Goal: Task Accomplishment & Management: Use online tool/utility

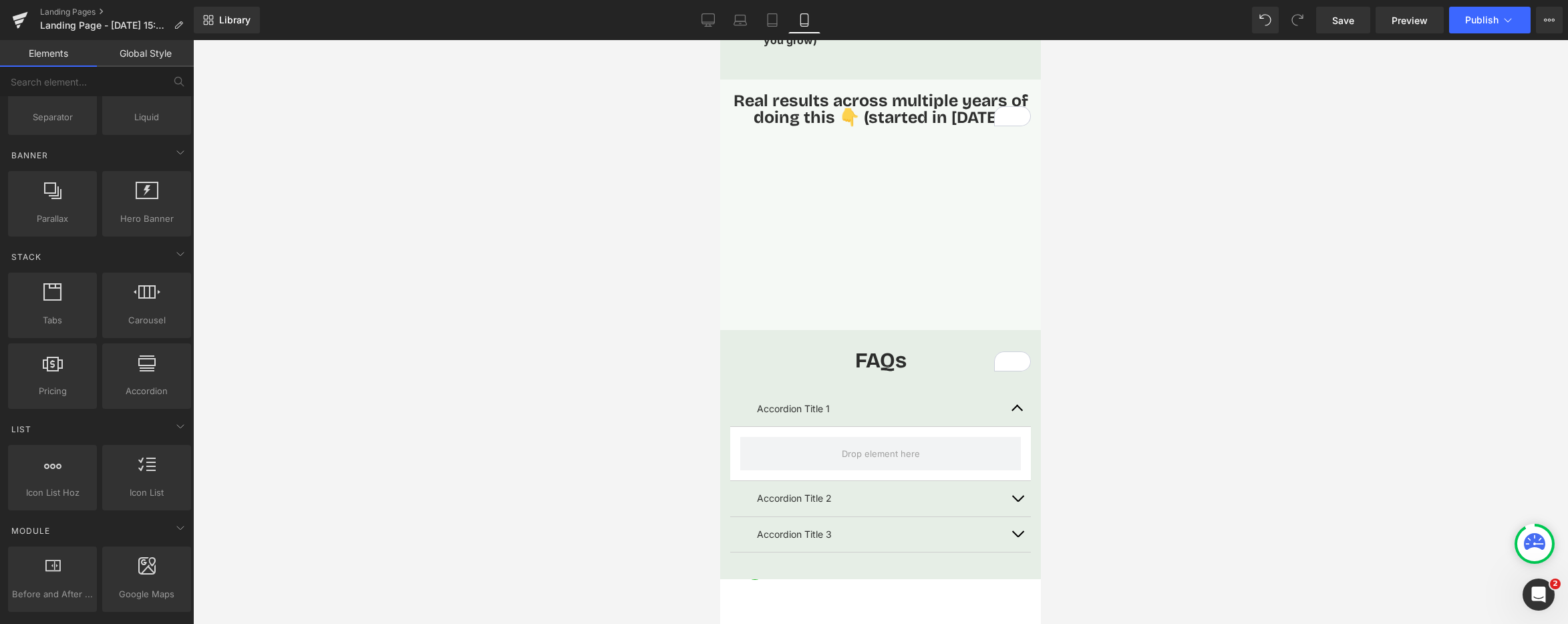
scroll to position [2890, 0]
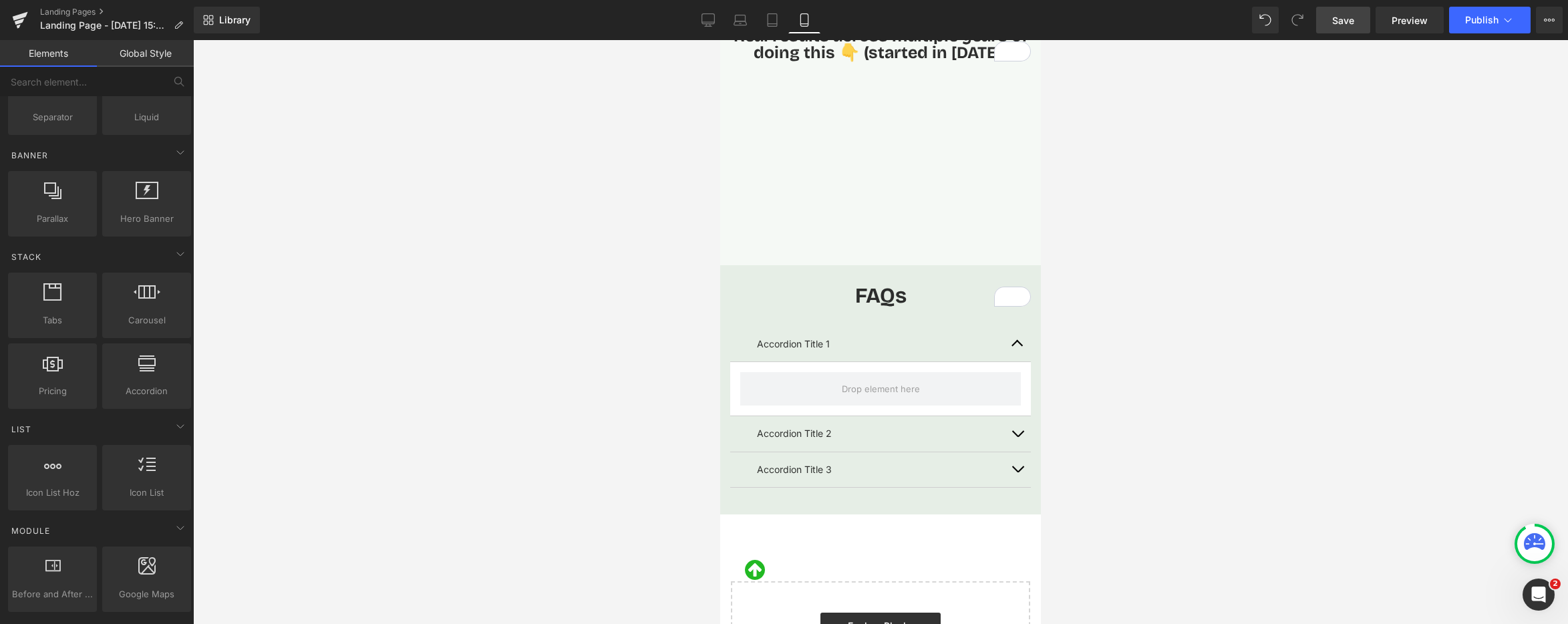
click at [1335, 17] on span "Save" at bounding box center [1343, 20] width 22 height 14
click at [1349, 25] on span "Save" at bounding box center [1343, 20] width 22 height 14
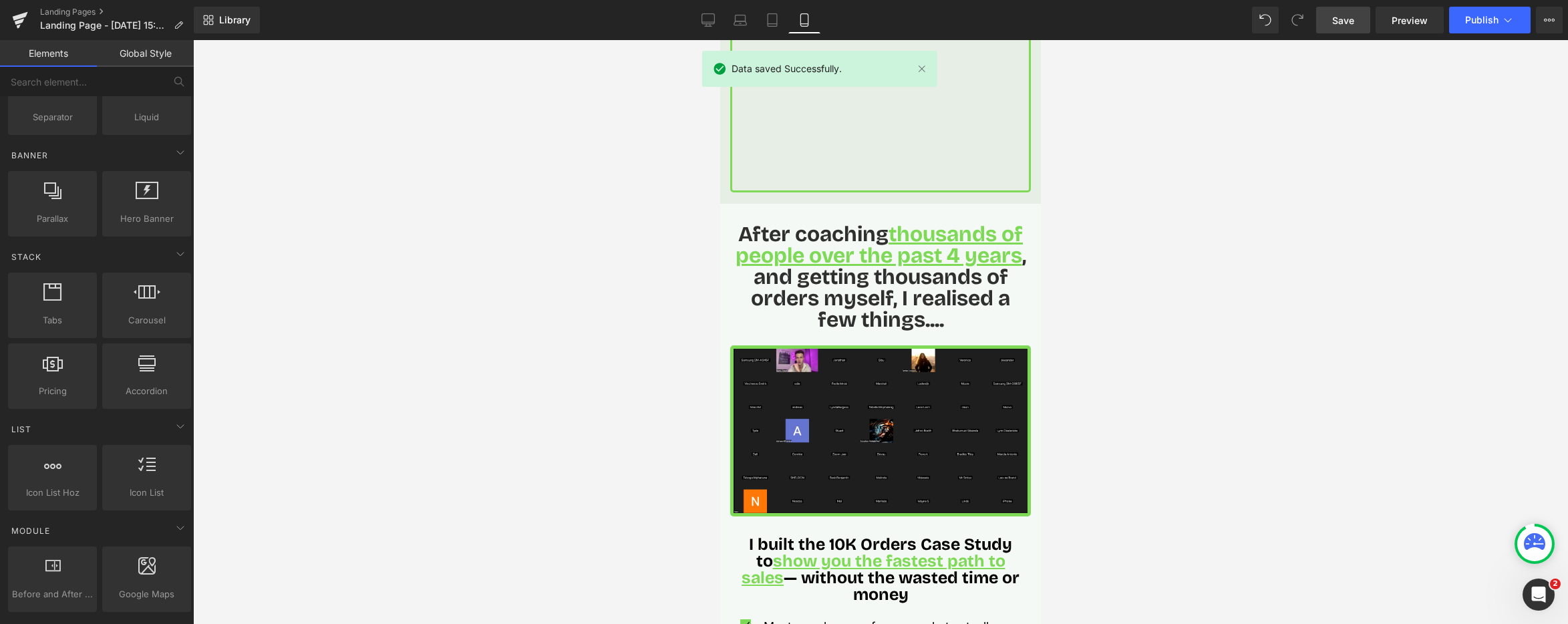
scroll to position [553, 0]
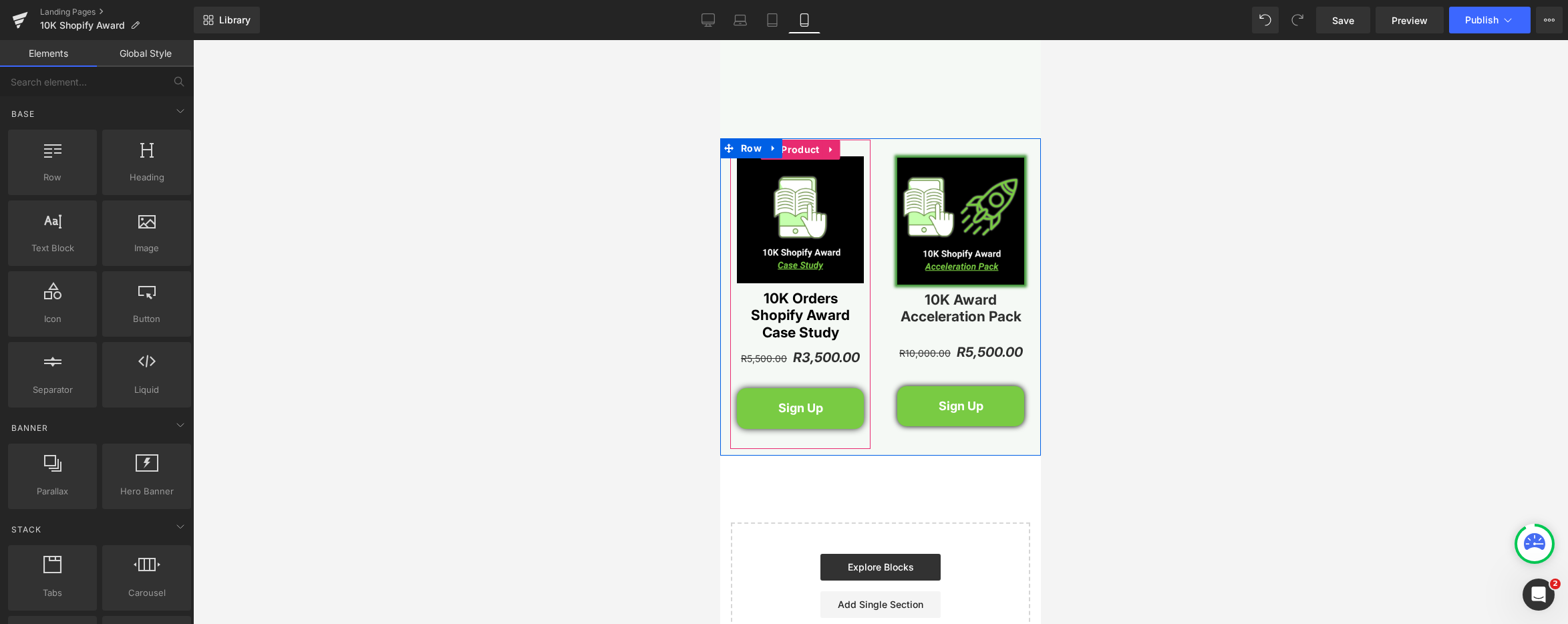
scroll to position [3008, 0]
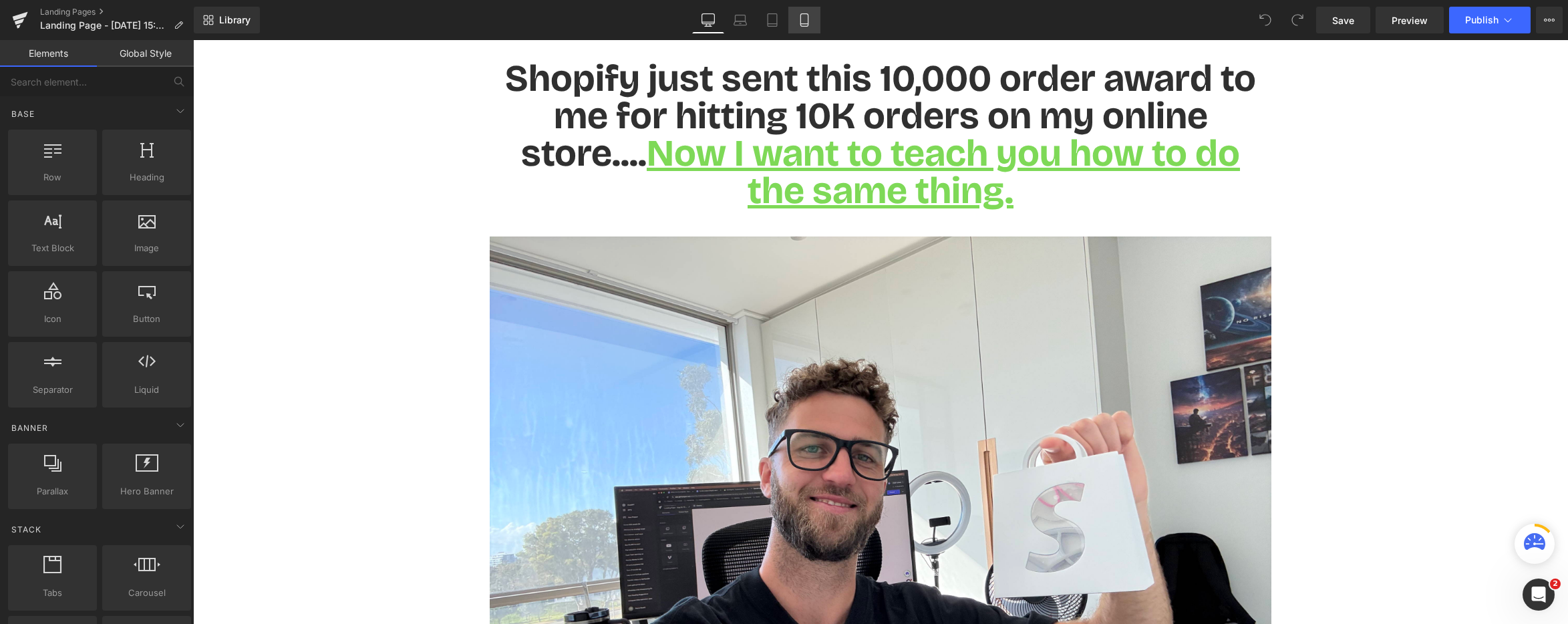
click at [808, 26] on icon at bounding box center [805, 20] width 14 height 14
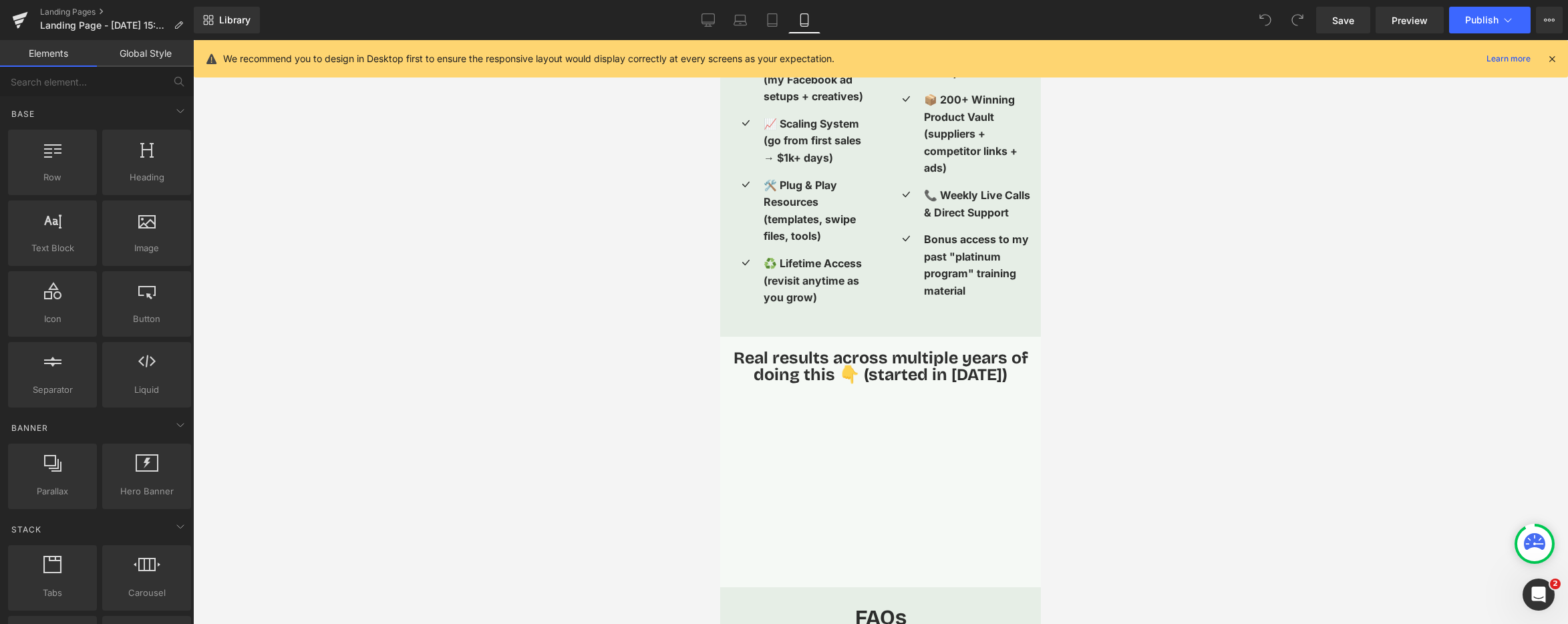
scroll to position [2609, 0]
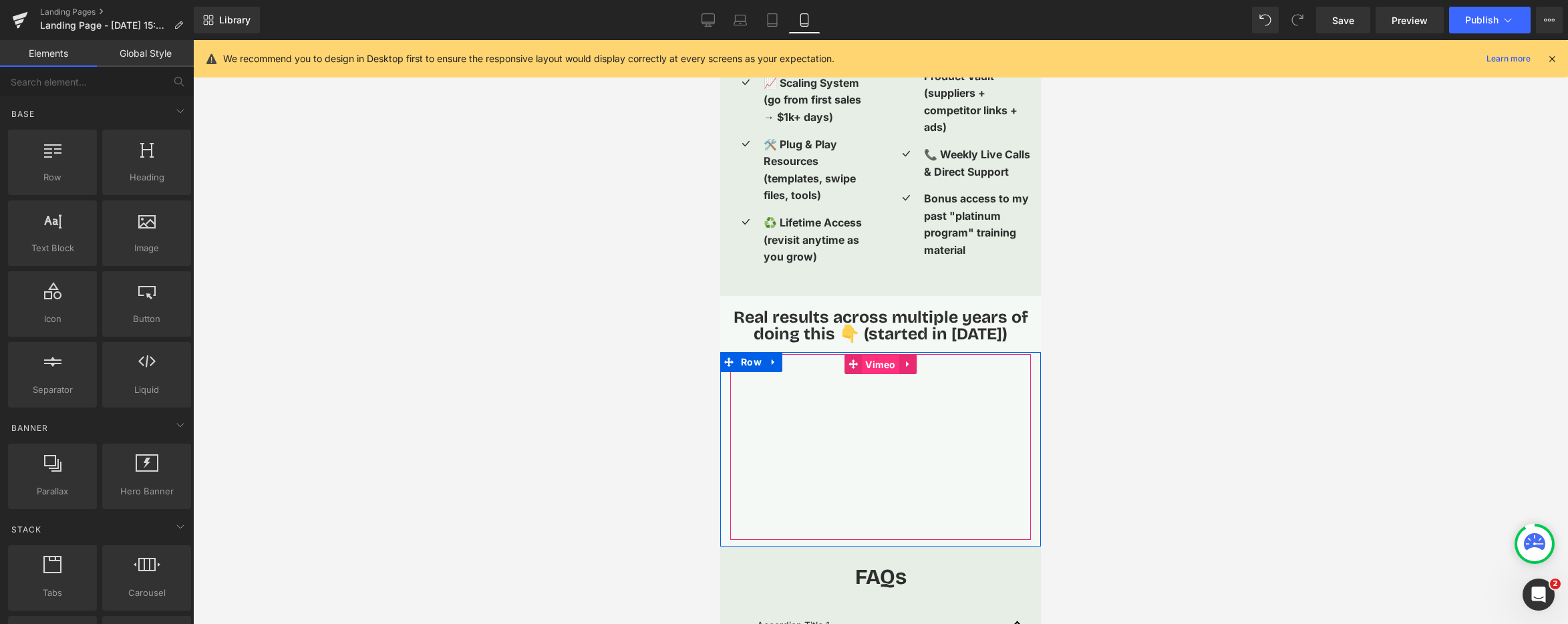
drag, startPoint x: 872, startPoint y: 371, endPoint x: 1026, endPoint y: 333, distance: 158.6
click at [872, 371] on span "Vimeo" at bounding box center [881, 365] width 38 height 20
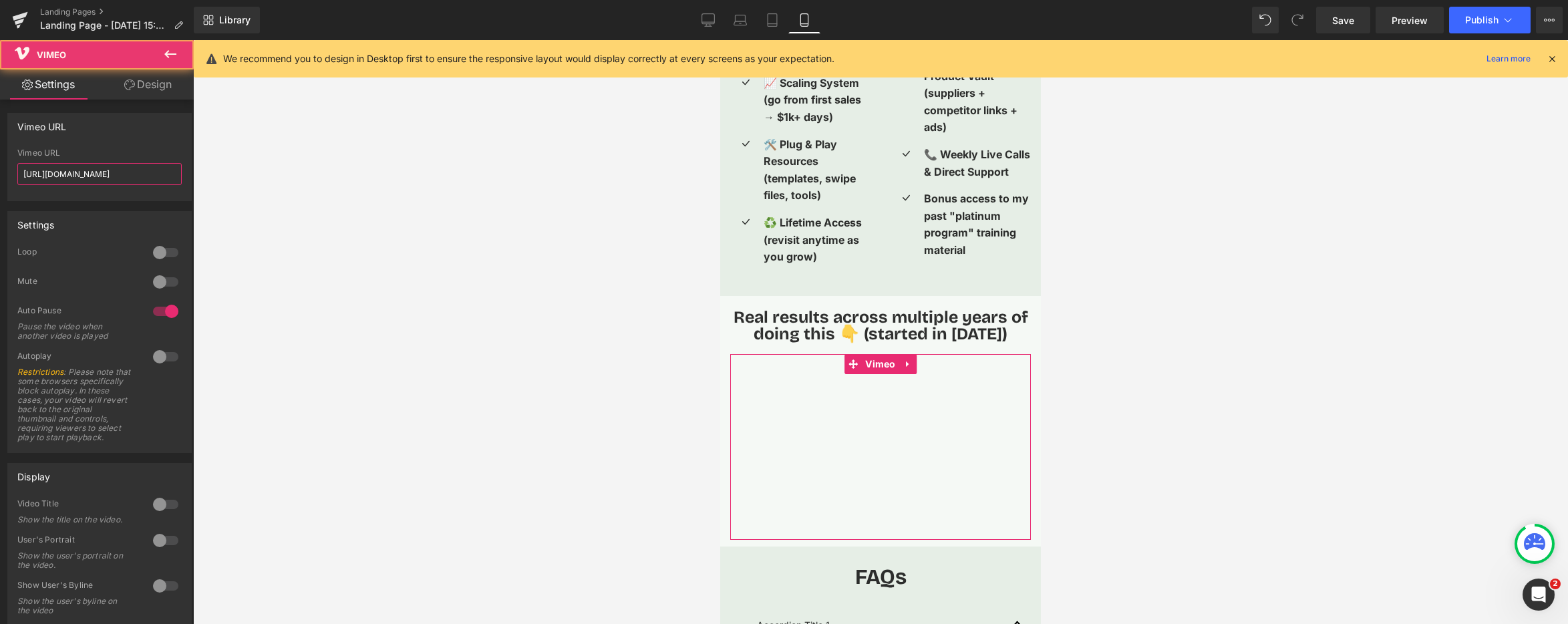
click at [117, 172] on input "https://vimeo.com/57600809" at bounding box center [99, 174] width 165 height 22
paste input "1111615713?share=copy"
type input "https://vimeo.com/1111615713?share=copy"
click at [334, 198] on div at bounding box center [881, 332] width 1375 height 584
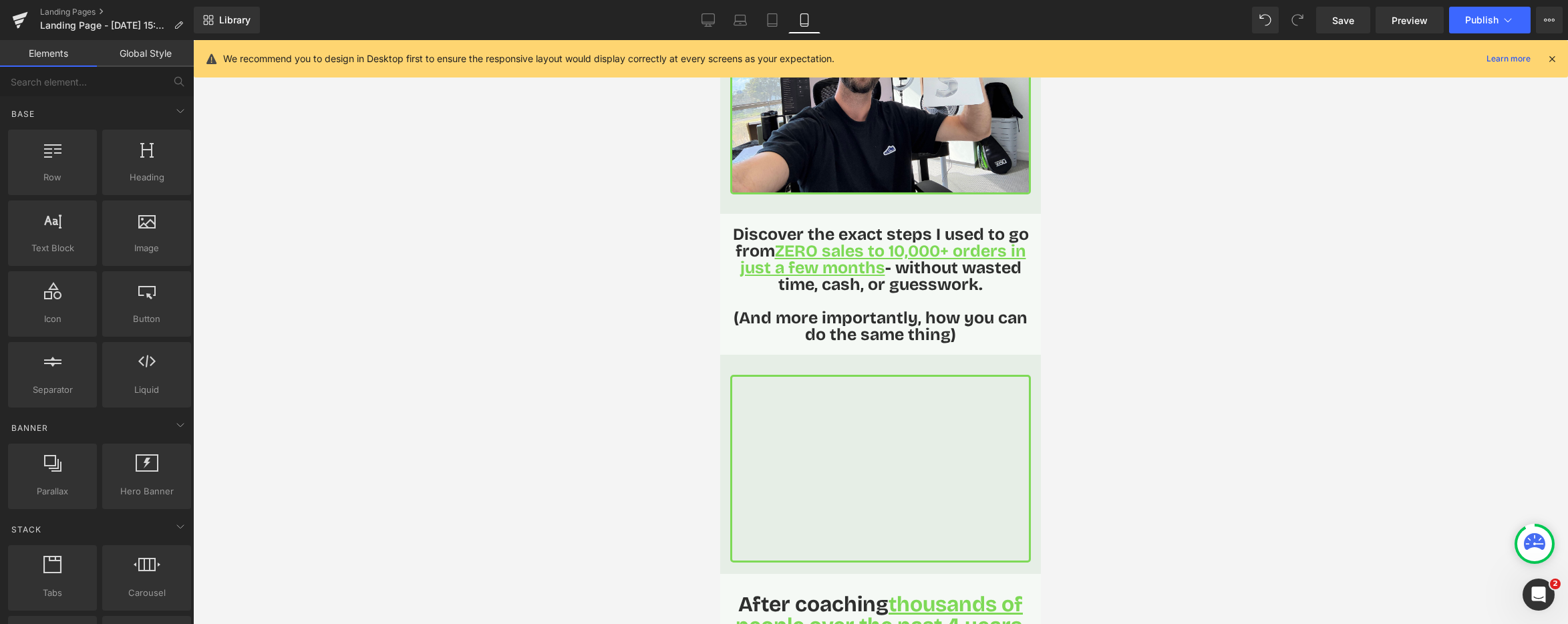
scroll to position [189, 0]
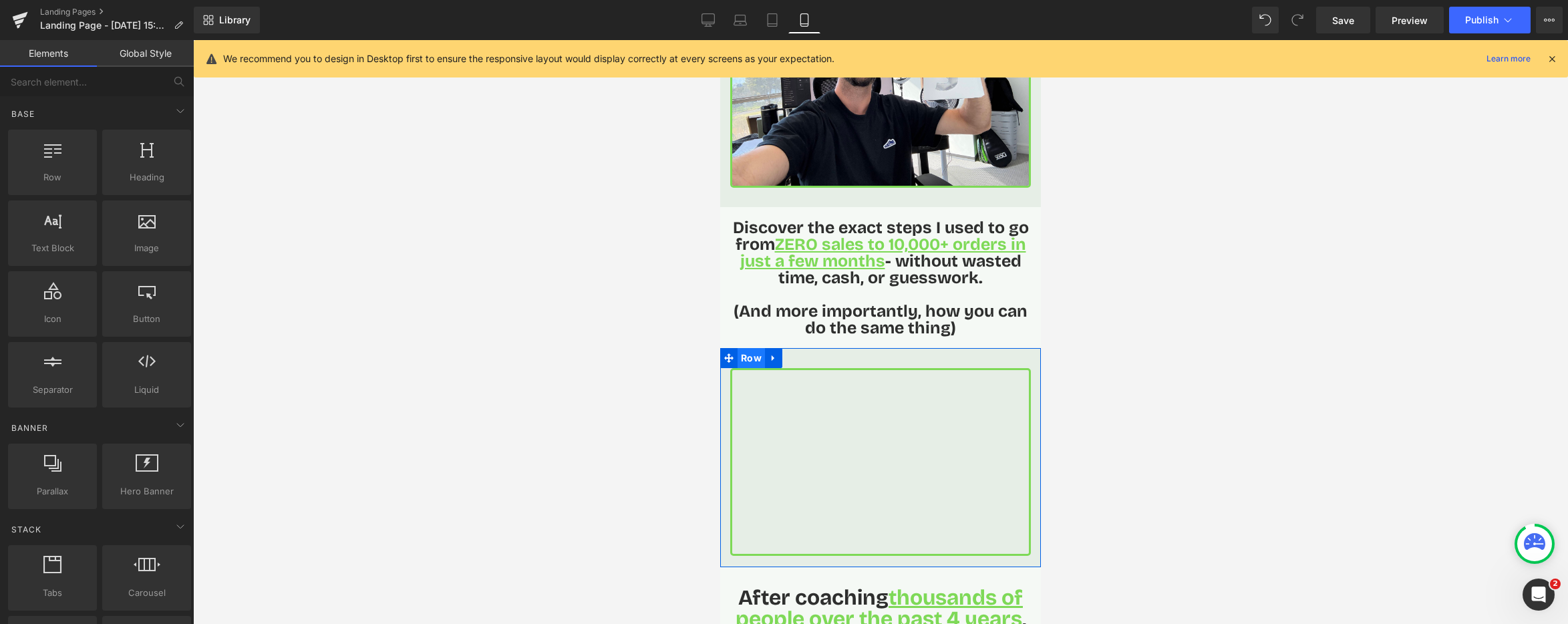
click at [748, 359] on span "Row" at bounding box center [751, 358] width 27 height 20
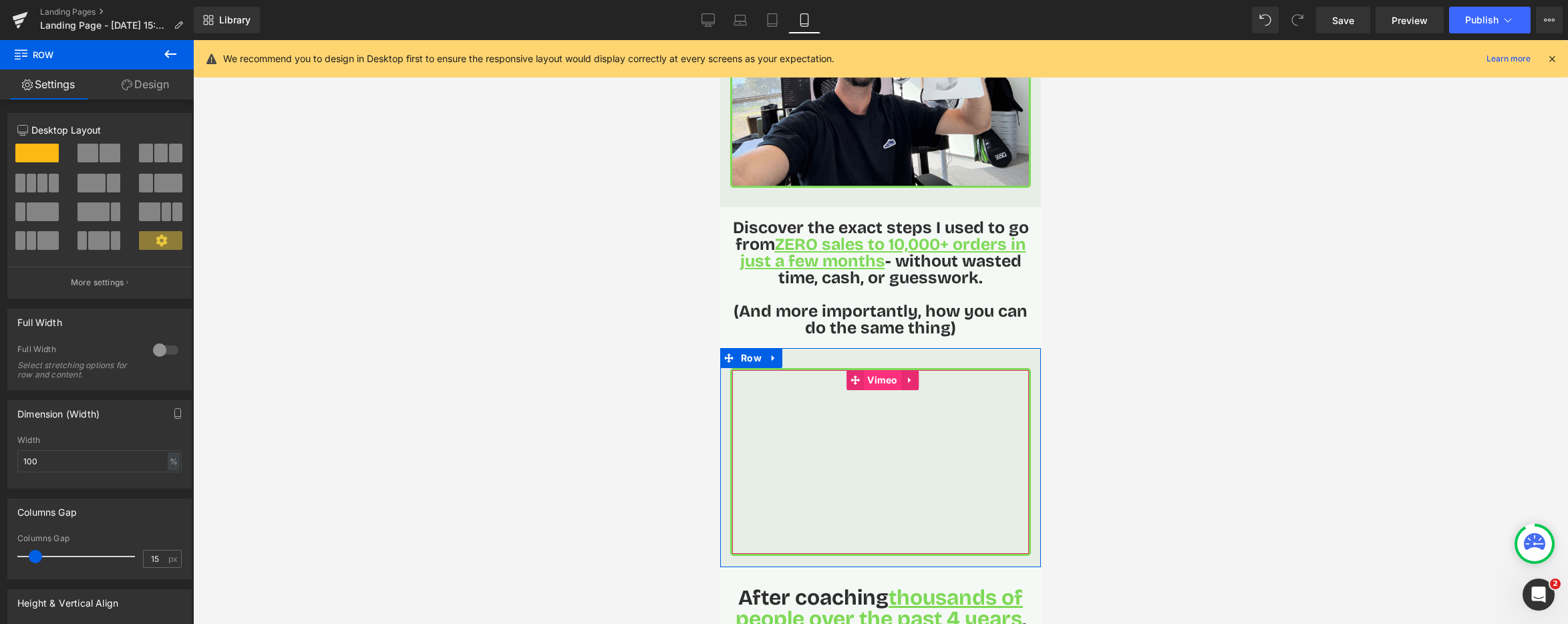
click at [872, 380] on span "Vimeo" at bounding box center [883, 380] width 38 height 20
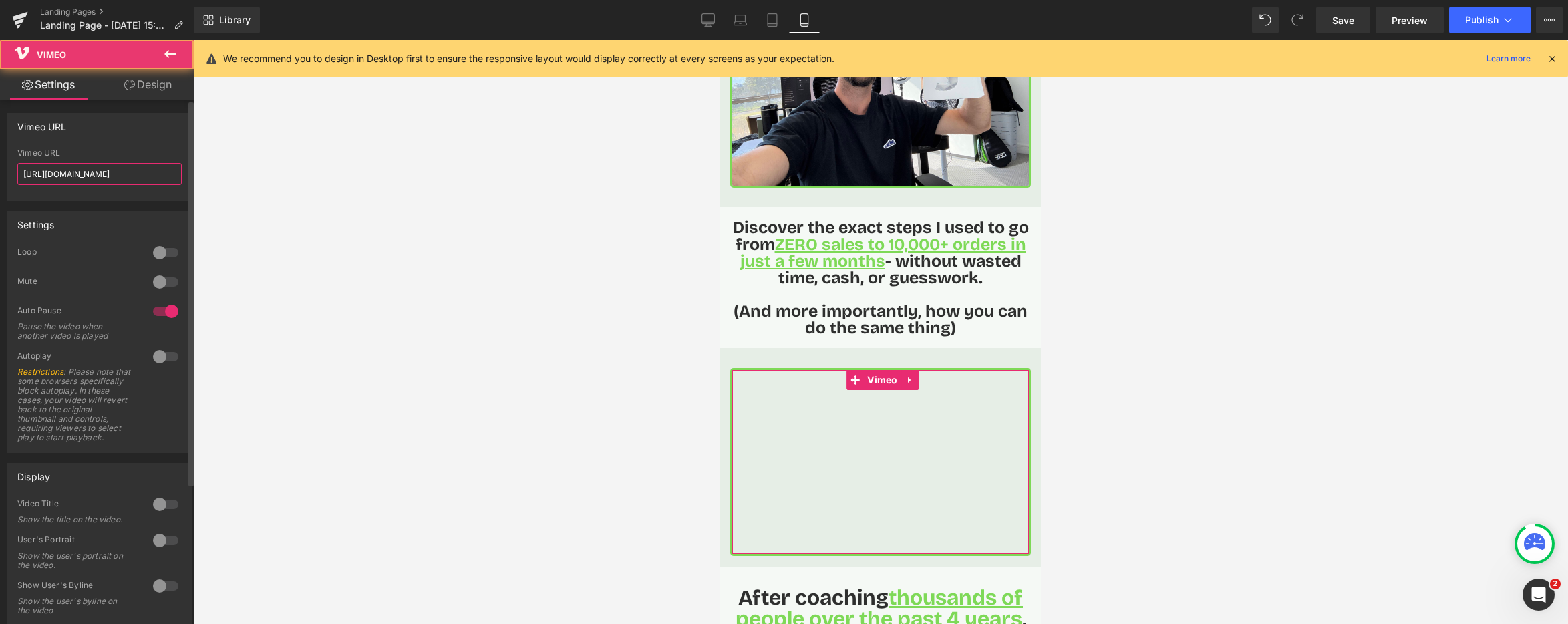
click at [122, 172] on input "https://vimeo.com/57600809" at bounding box center [99, 174] width 165 height 22
paste input "1111586653?share=copy"
type input "[URL][DOMAIN_NAME]"
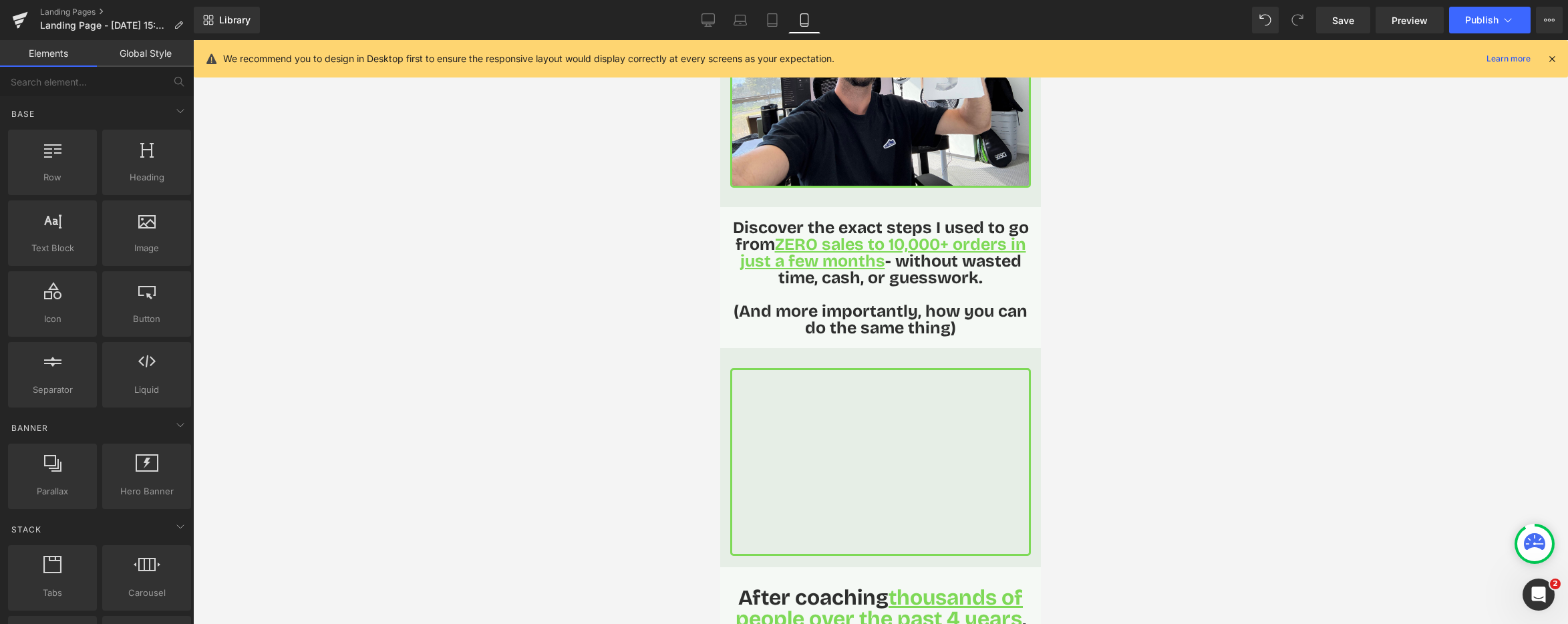
scroll to position [0, 0]
click at [554, 257] on div at bounding box center [881, 332] width 1375 height 584
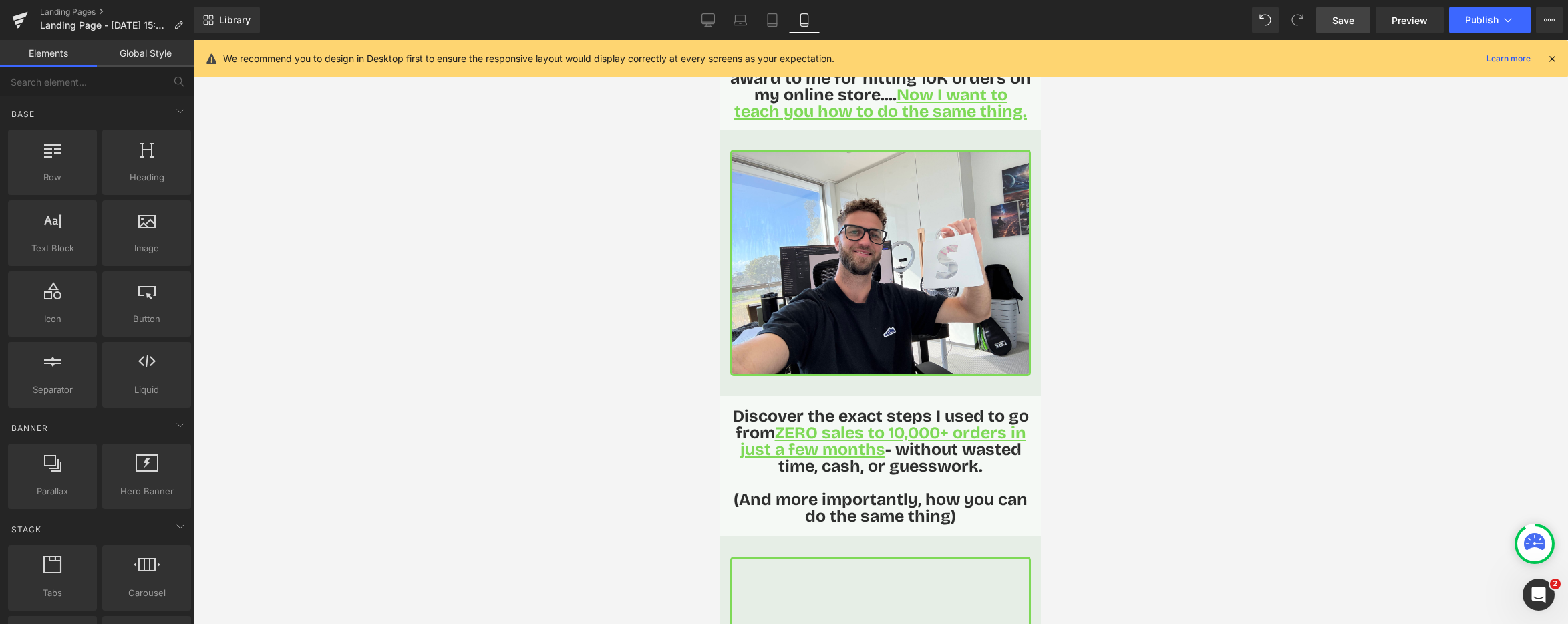
click at [1344, 27] on link "Save" at bounding box center [1343, 20] width 54 height 27
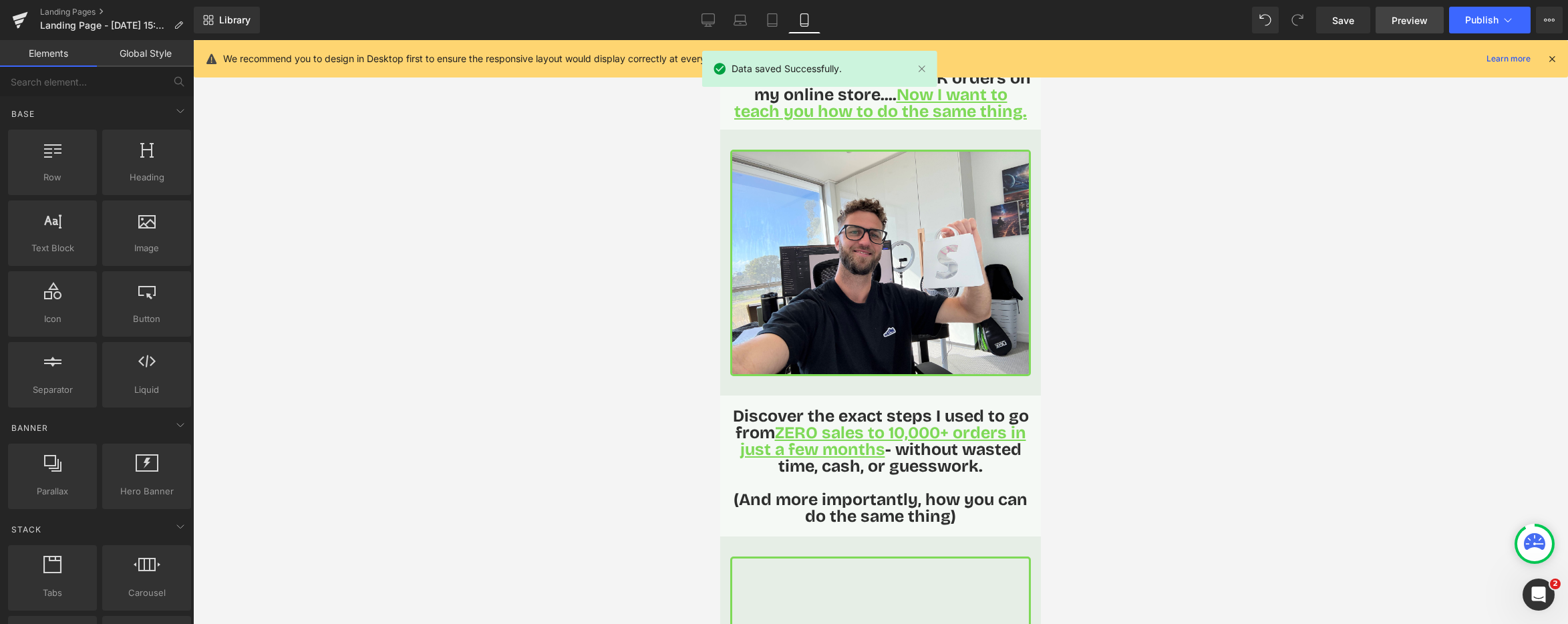
click at [1427, 22] on span "Preview" at bounding box center [1409, 20] width 36 height 14
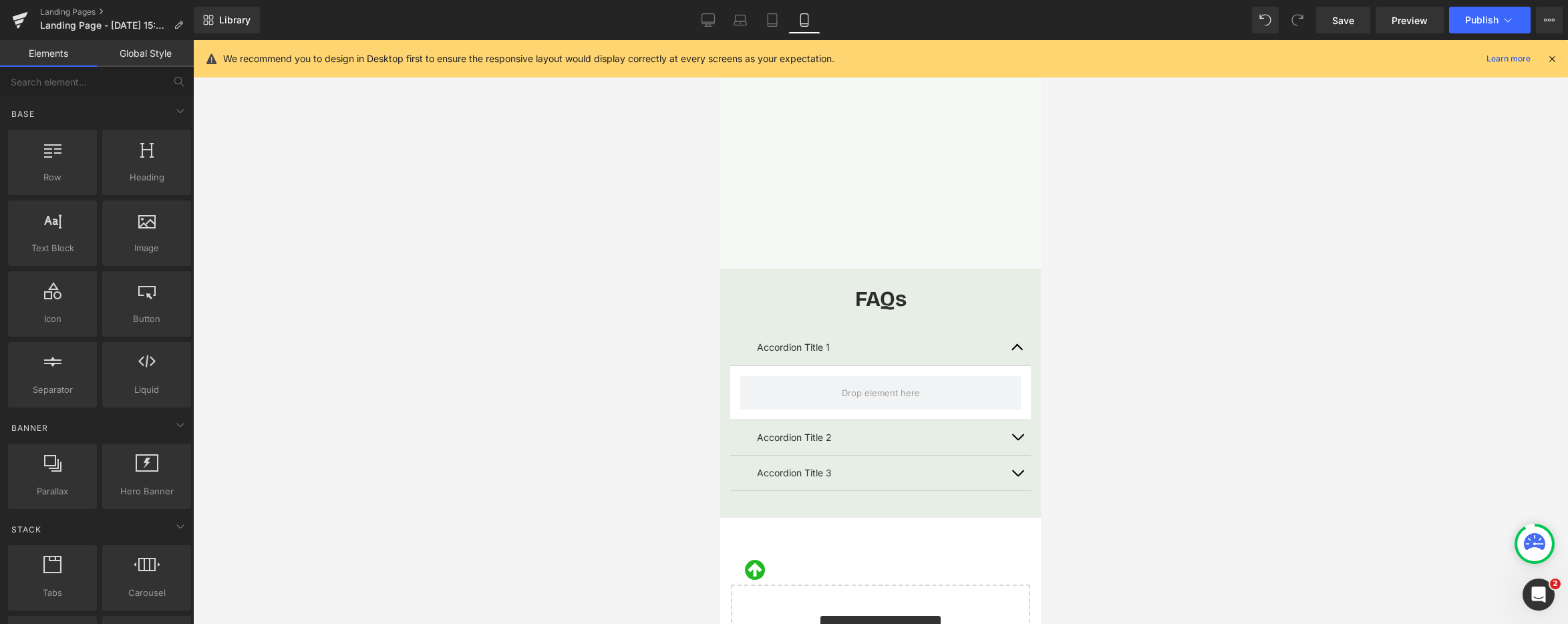
scroll to position [3019, 0]
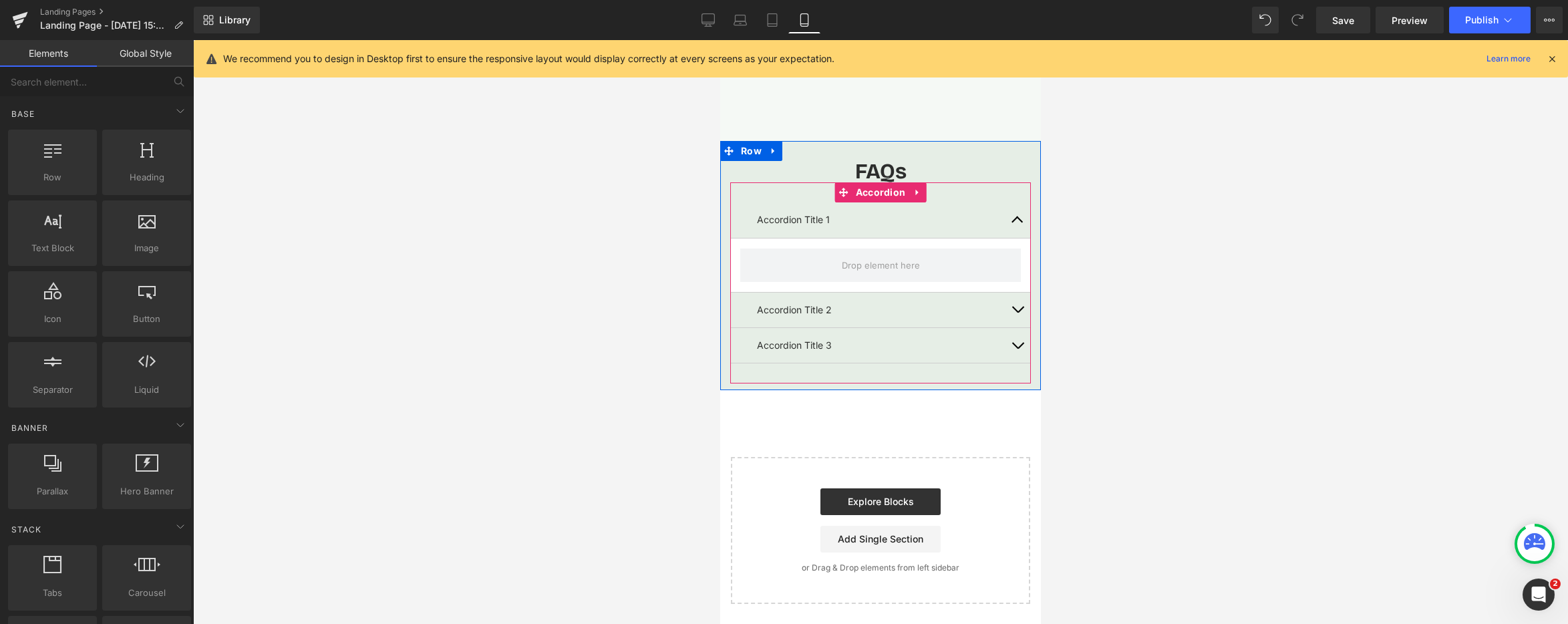
click at [1016, 220] on button "button" at bounding box center [1017, 220] width 27 height 35
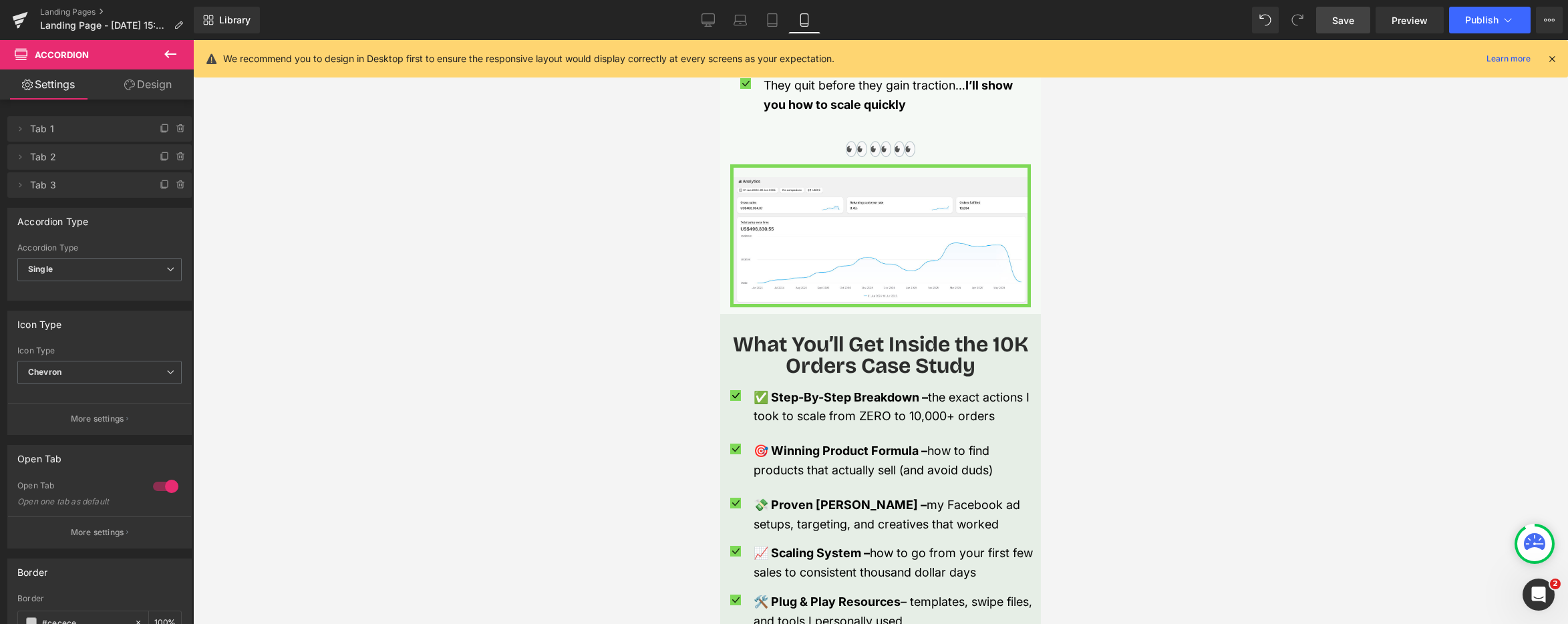
scroll to position [1190, 0]
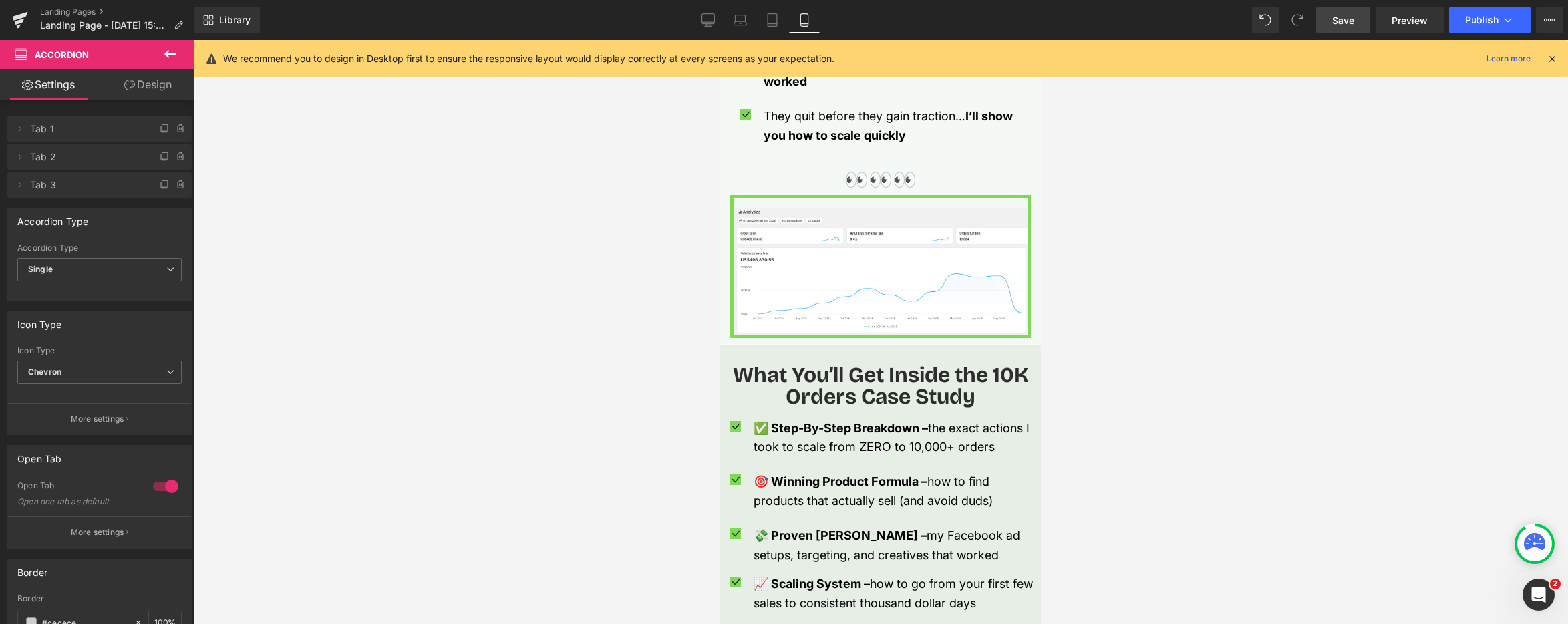
click at [1351, 22] on span "Save" at bounding box center [1343, 20] width 22 height 14
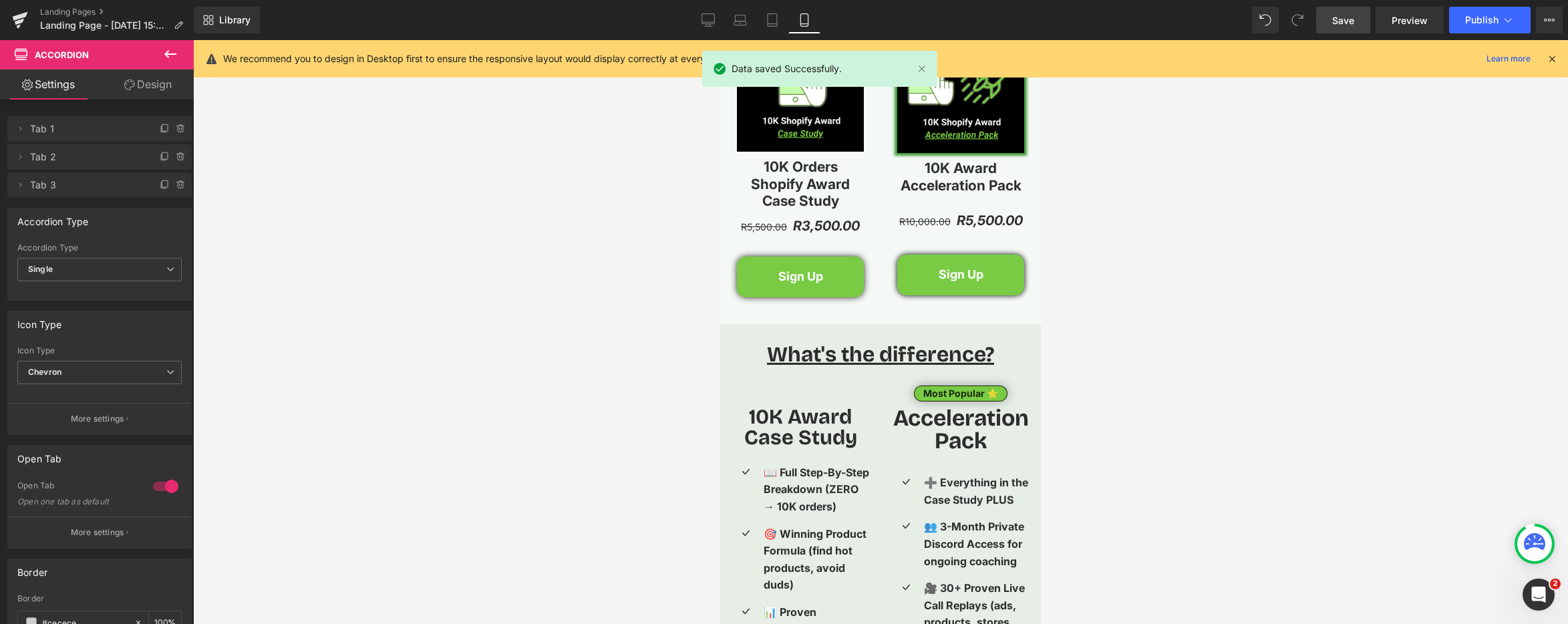
scroll to position [2086, 0]
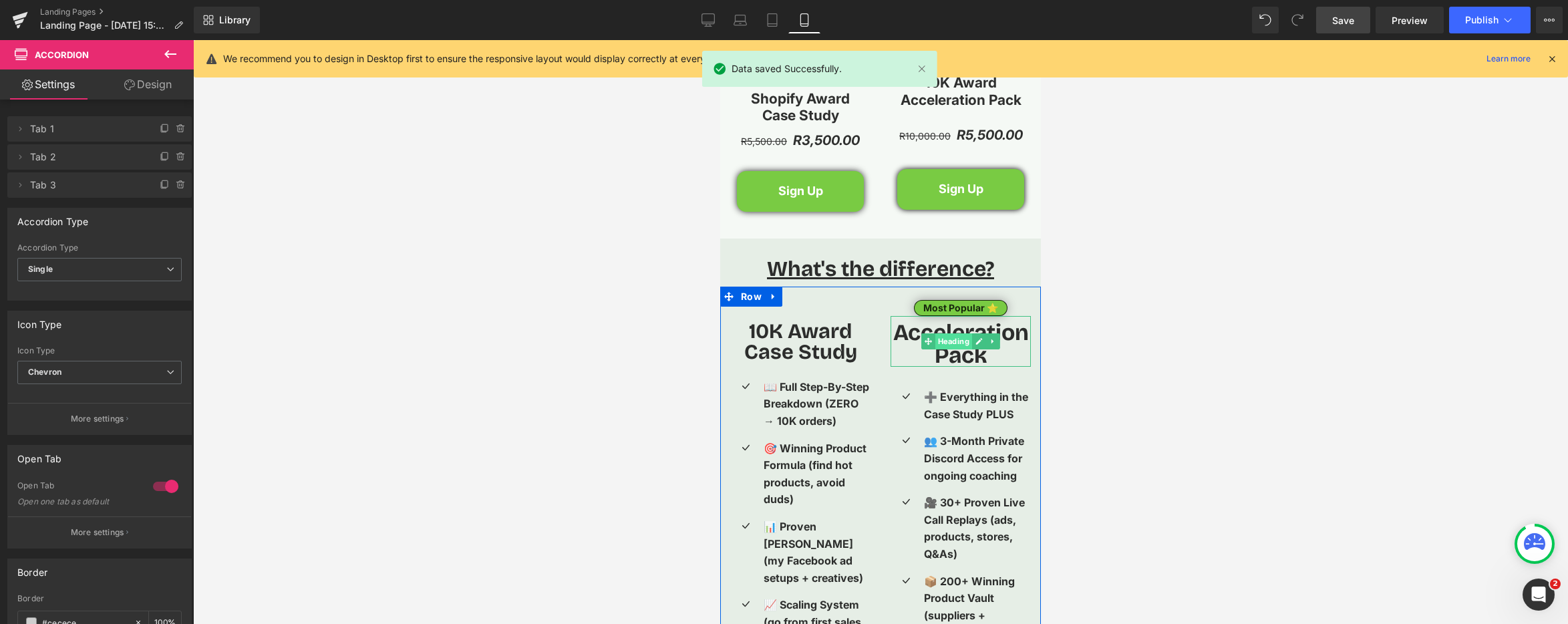
click at [956, 343] on span "Heading" at bounding box center [953, 341] width 37 height 16
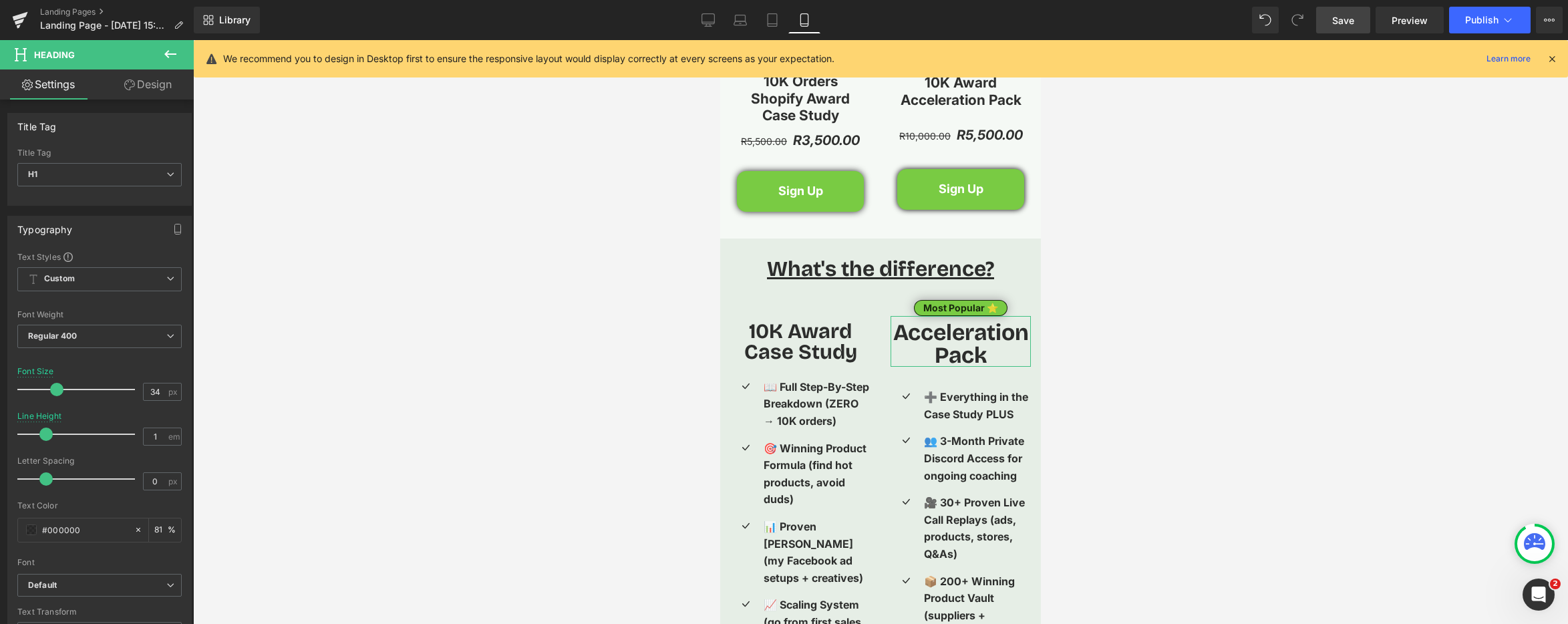
click at [159, 89] on link "Design" at bounding box center [147, 84] width 97 height 30
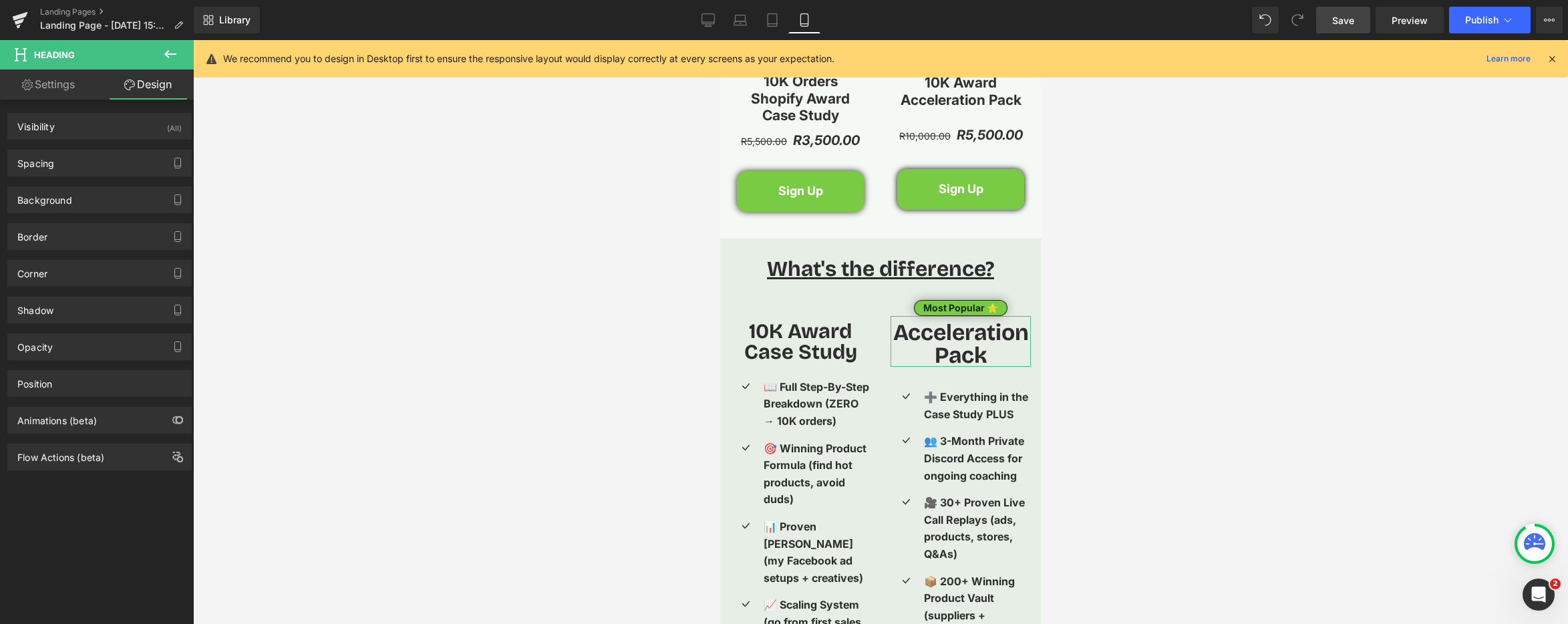
type input "0"
type input "8"
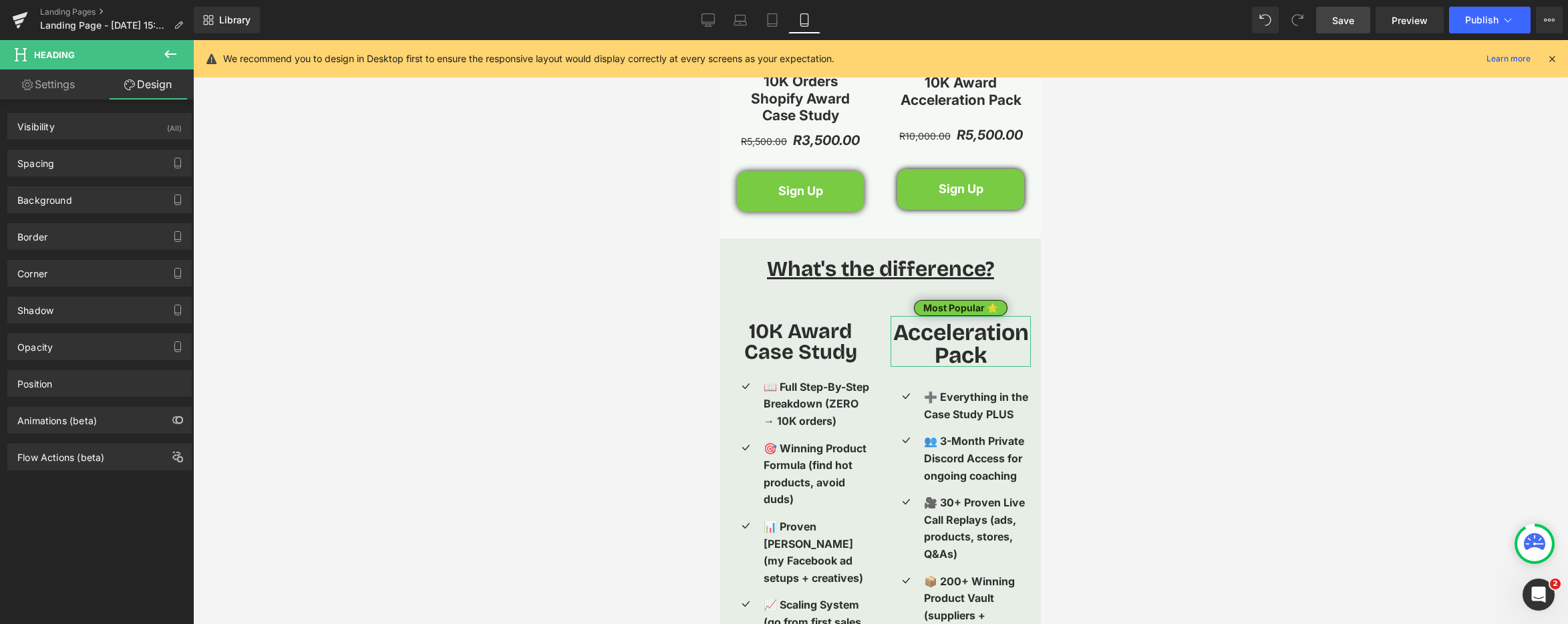
type input "0"
click at [110, 158] on div "Spacing" at bounding box center [100, 163] width 183 height 26
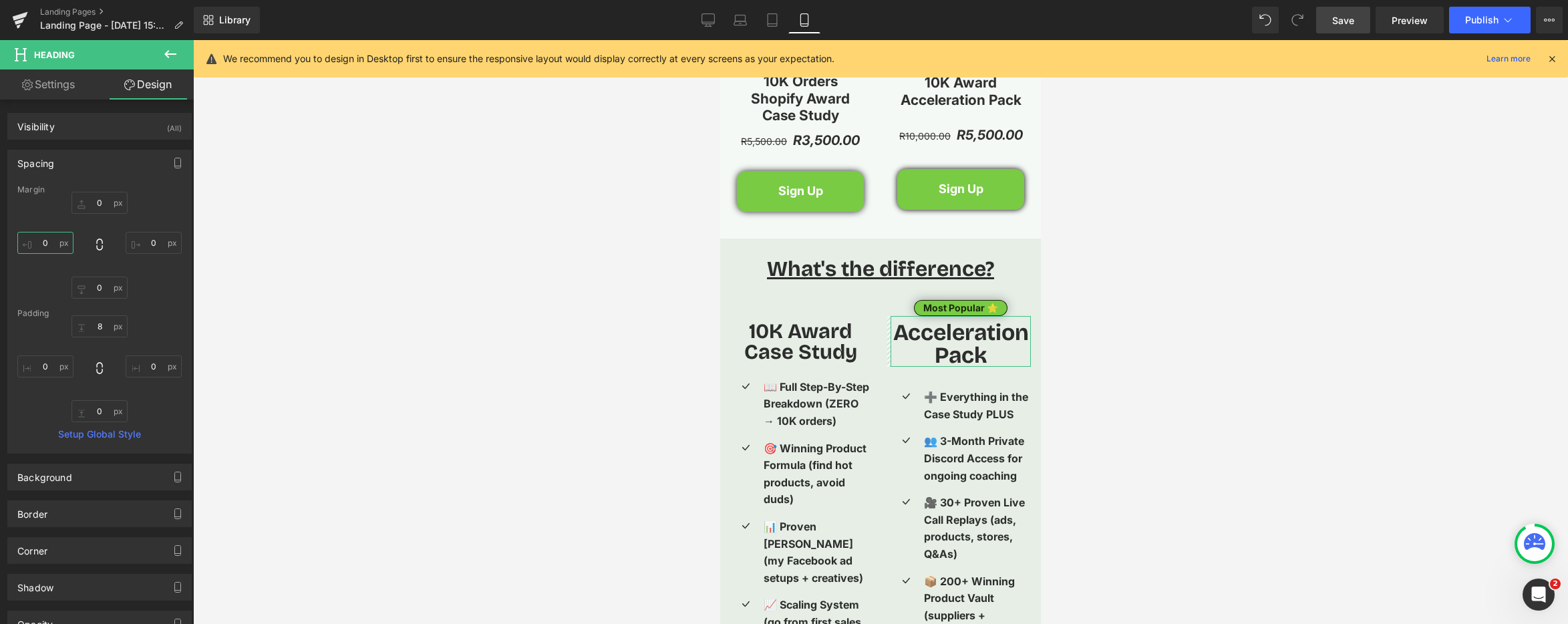
click at [40, 245] on input "0" at bounding box center [45, 243] width 56 height 22
type input "20"
click at [148, 244] on input "0" at bounding box center [153, 243] width 56 height 22
type input "2-"
type input "2"
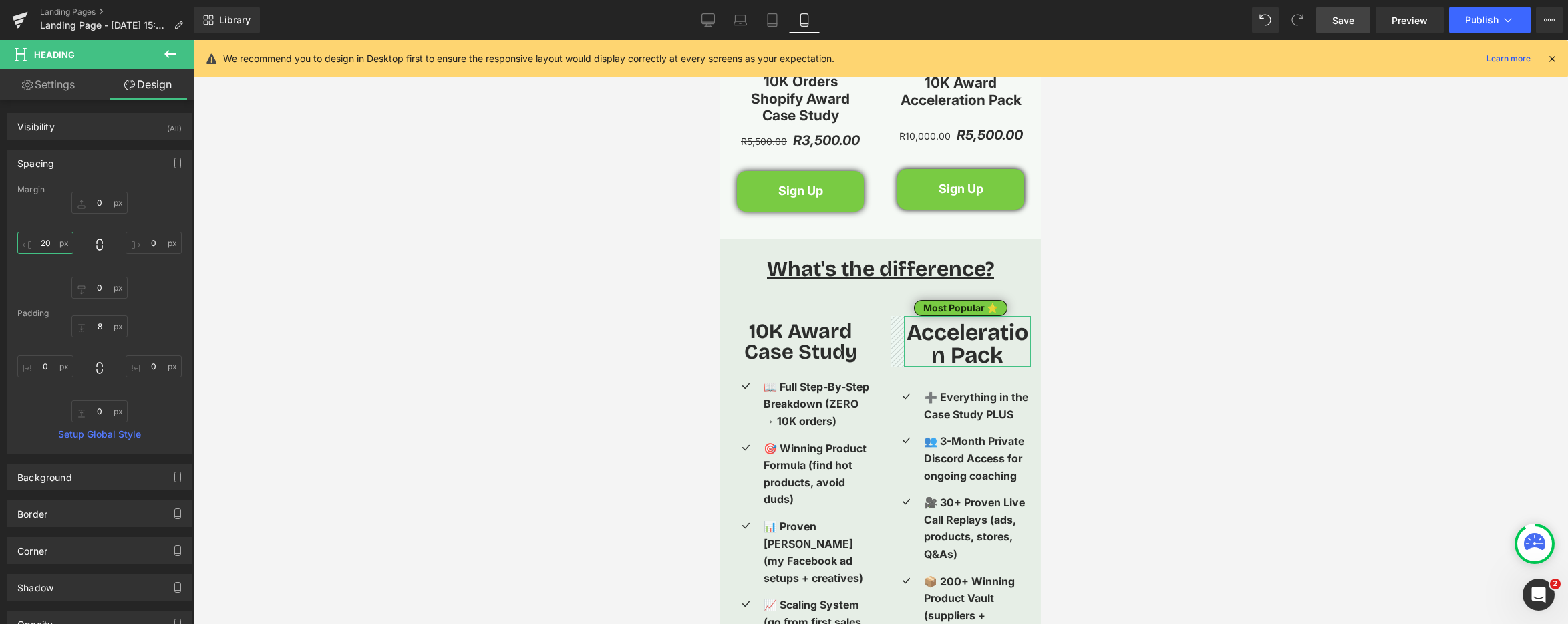
click at [43, 244] on input "20" at bounding box center [45, 243] width 56 height 22
type input "0"
click at [957, 344] on span "Heading" at bounding box center [953, 341] width 37 height 16
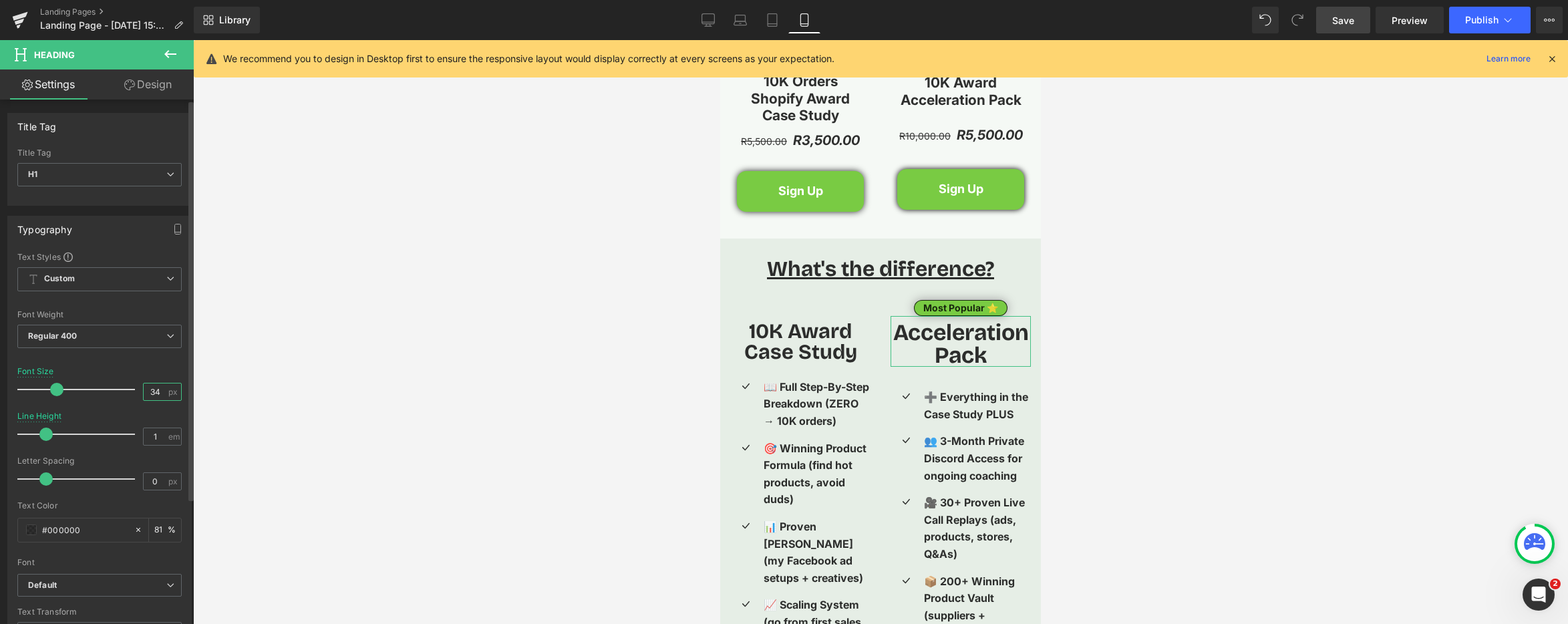
click at [152, 394] on input "34" at bounding box center [155, 392] width 23 height 17
click at [151, 394] on input "34" at bounding box center [155, 392] width 23 height 17
type input "33"
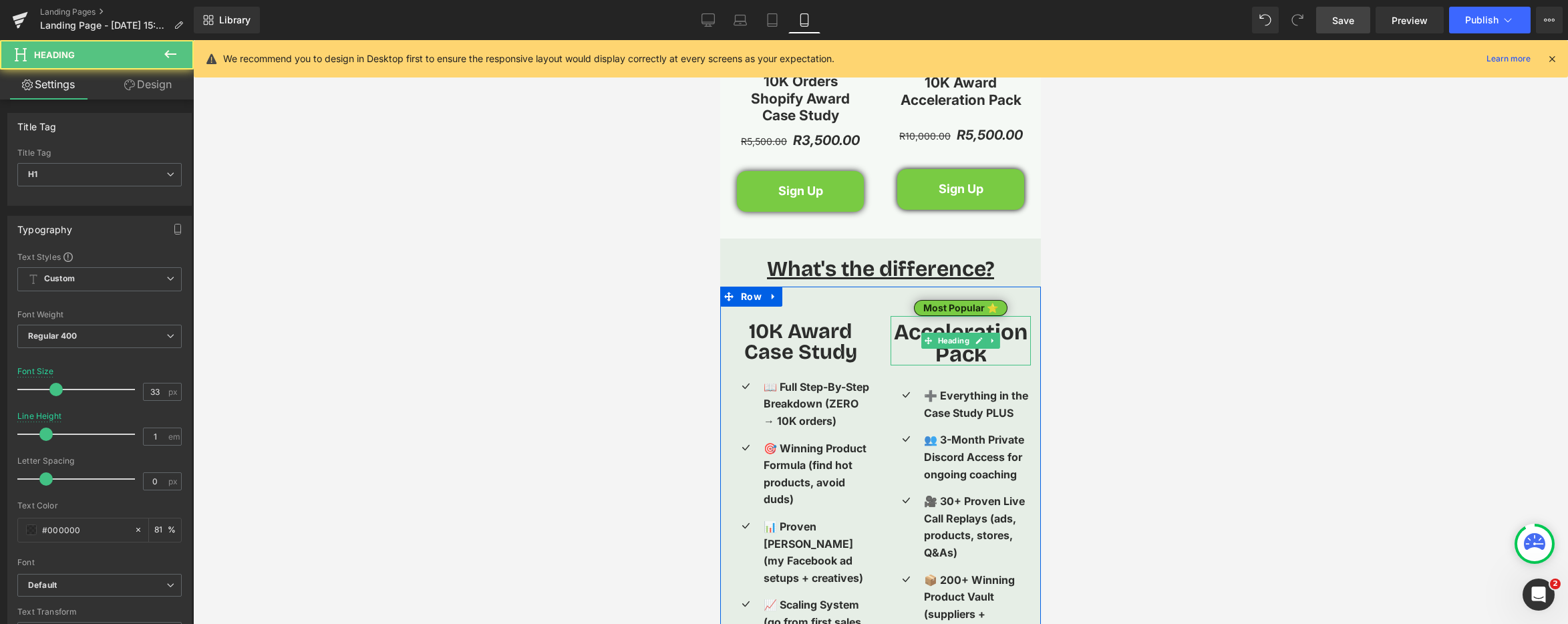
click at [913, 332] on h1 "Acceleration Pack" at bounding box center [960, 344] width 140 height 44
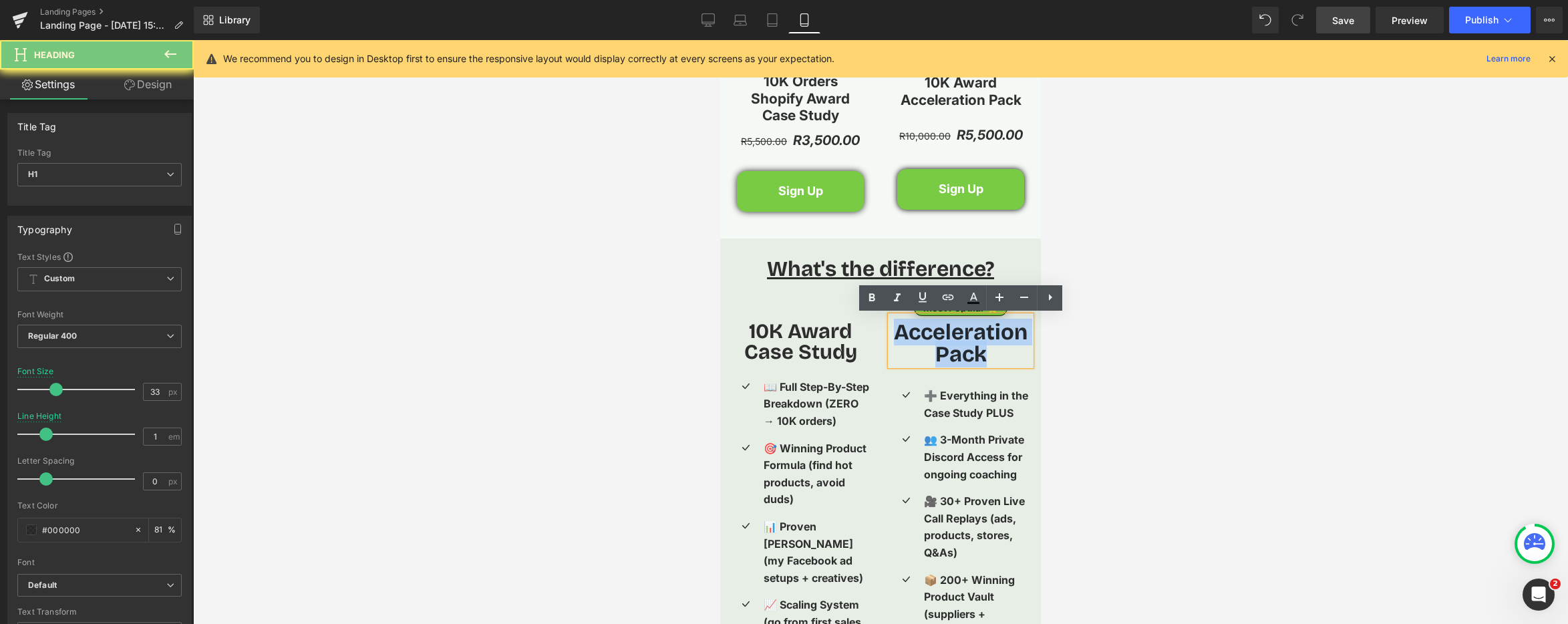
click at [913, 332] on h1 "Acceleration Pack" at bounding box center [960, 344] width 140 height 44
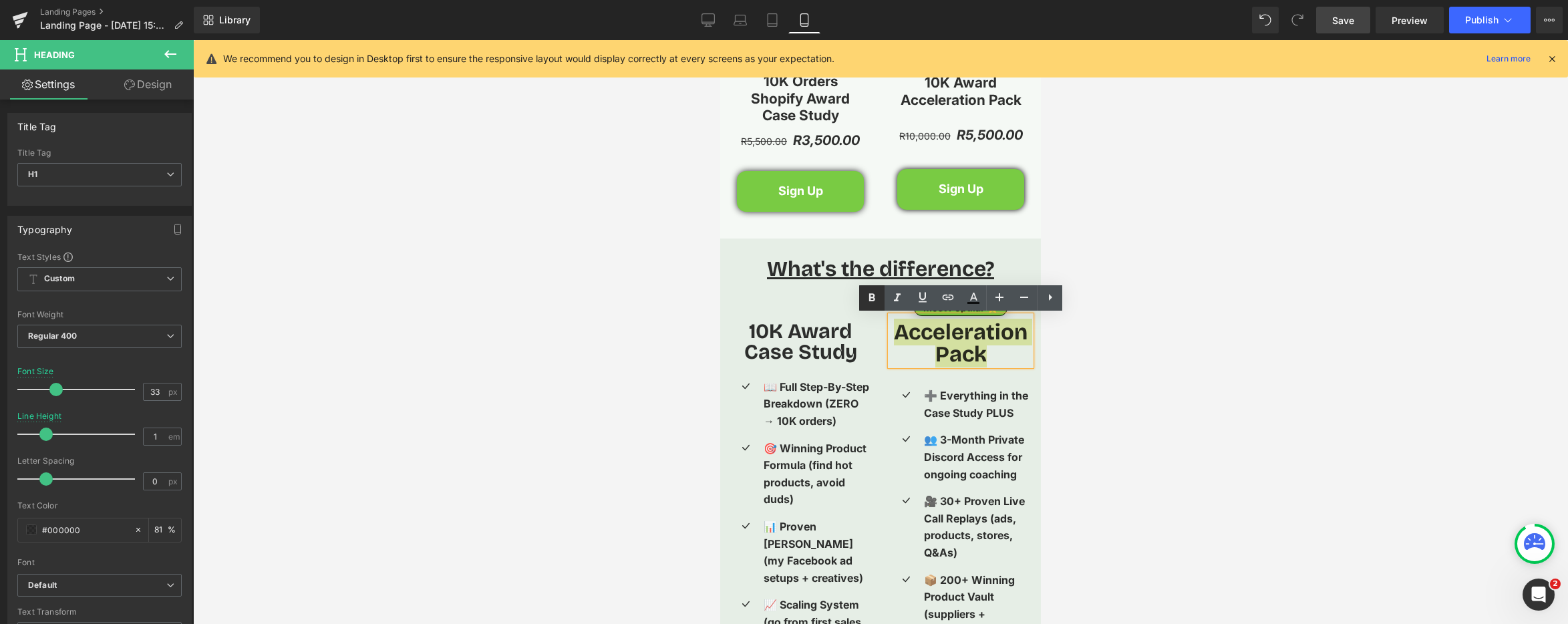
click at [872, 299] on icon at bounding box center [872, 298] width 16 height 16
click at [612, 393] on div at bounding box center [881, 332] width 1375 height 584
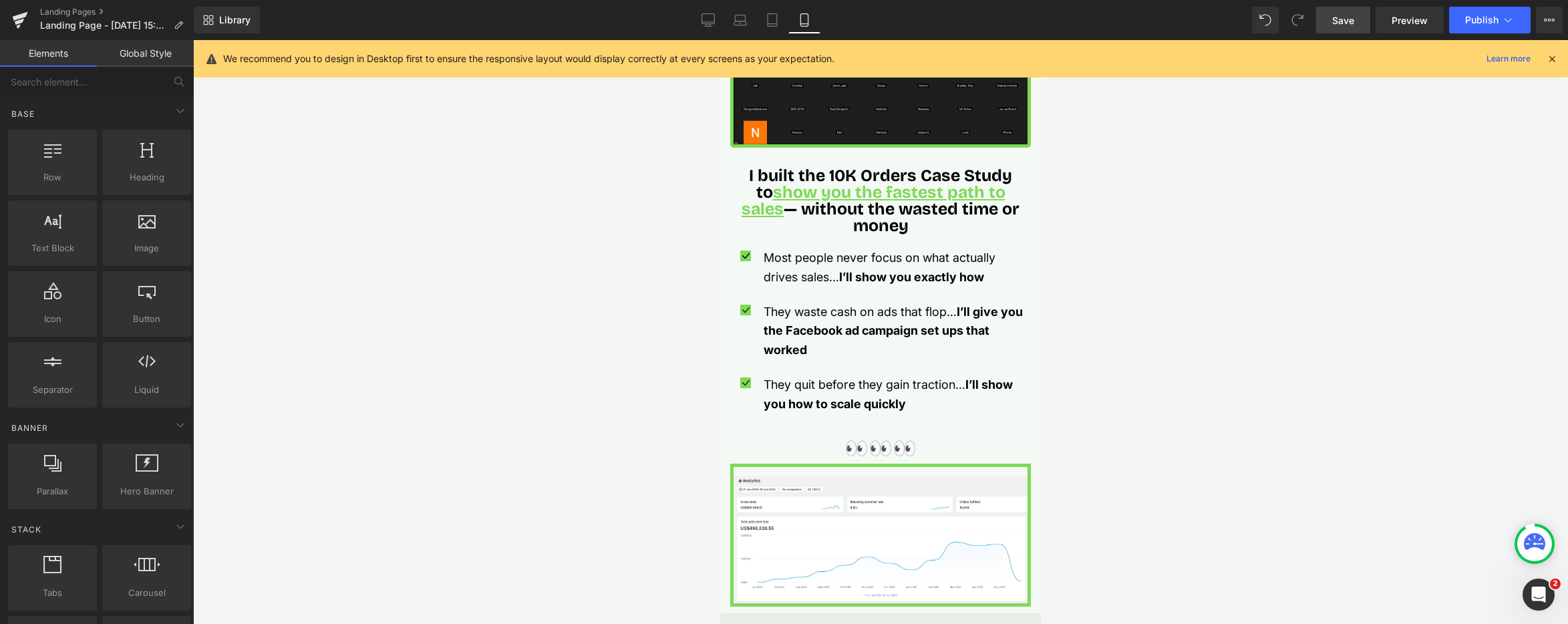
scroll to position [0, 0]
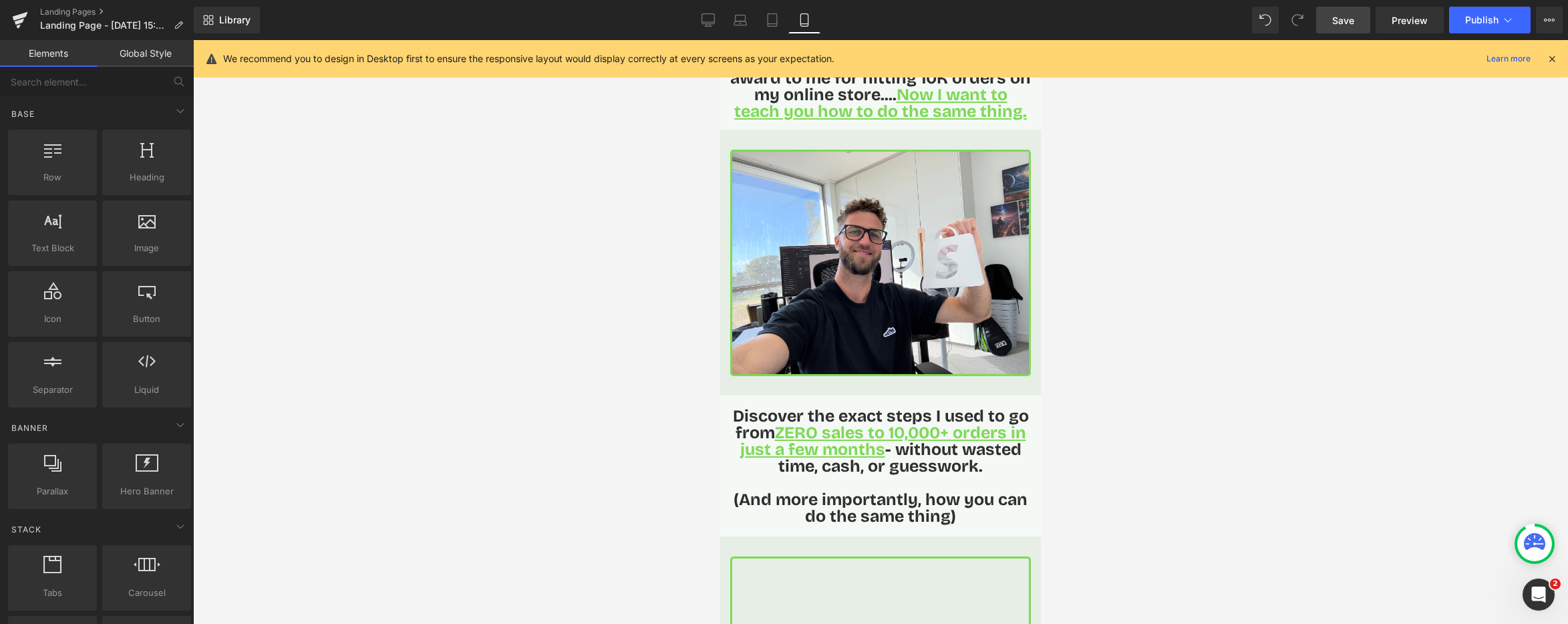
click at [1365, 21] on link "Save" at bounding box center [1343, 20] width 54 height 27
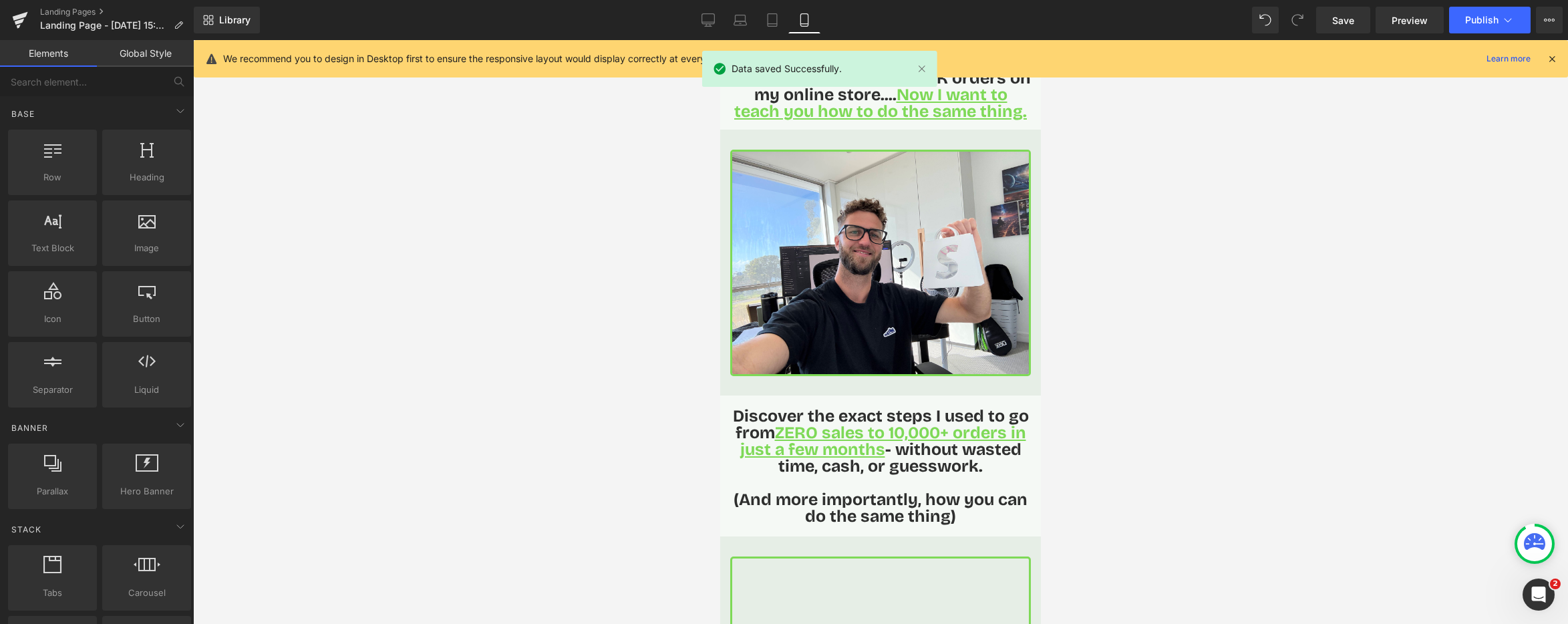
click at [1552, 56] on icon at bounding box center [1552, 59] width 12 height 12
